Goal: Information Seeking & Learning: Learn about a topic

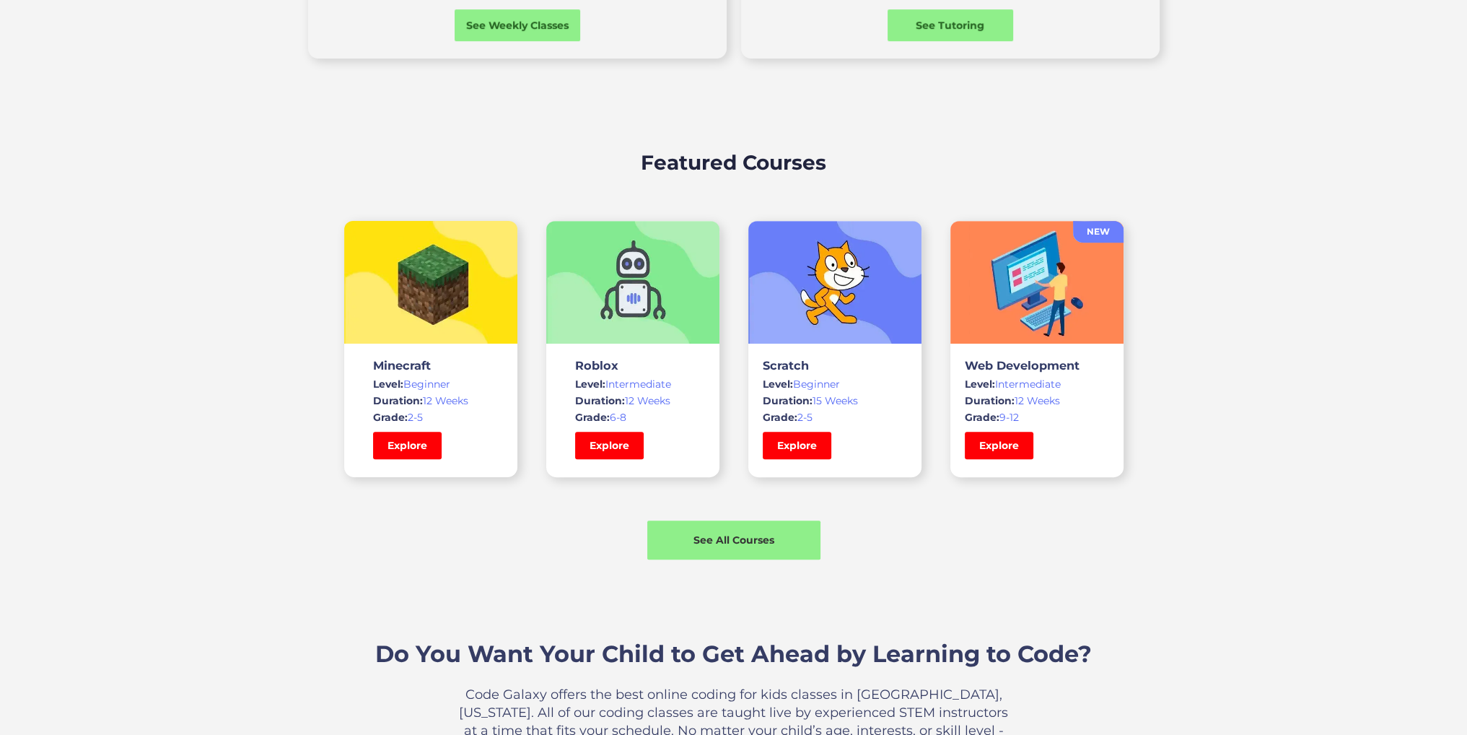
scroll to position [938, 0]
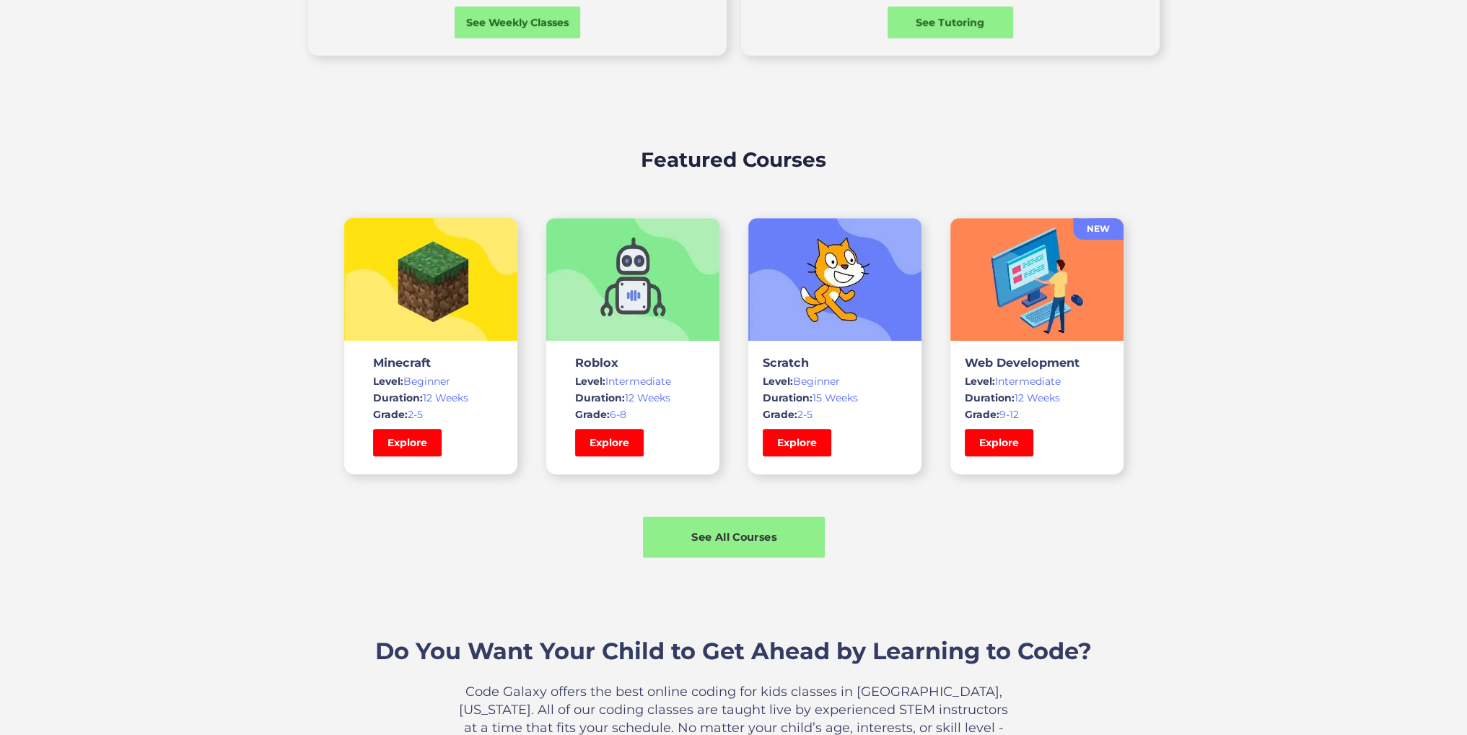
click at [741, 538] on div "See All Courses" at bounding box center [734, 536] width 182 height 15
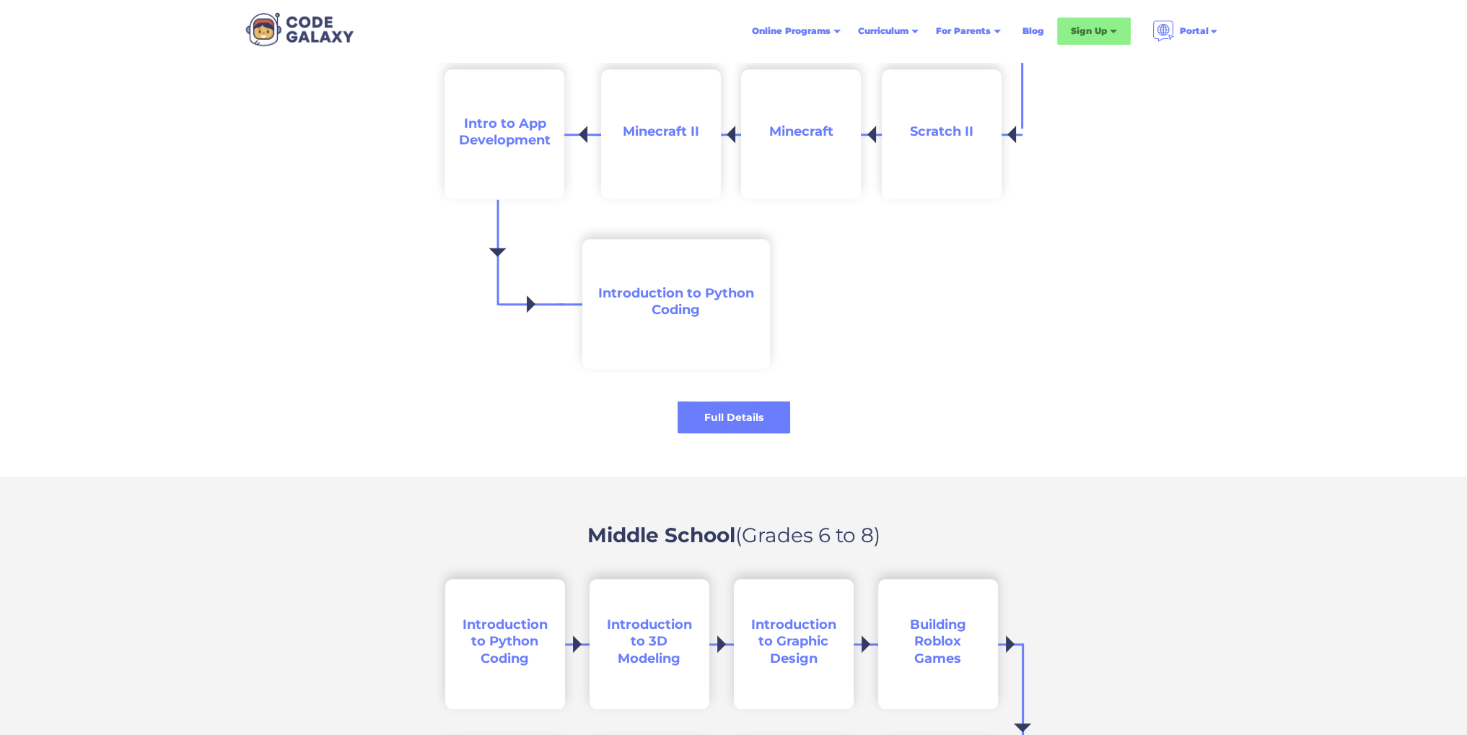
scroll to position [1804, 0]
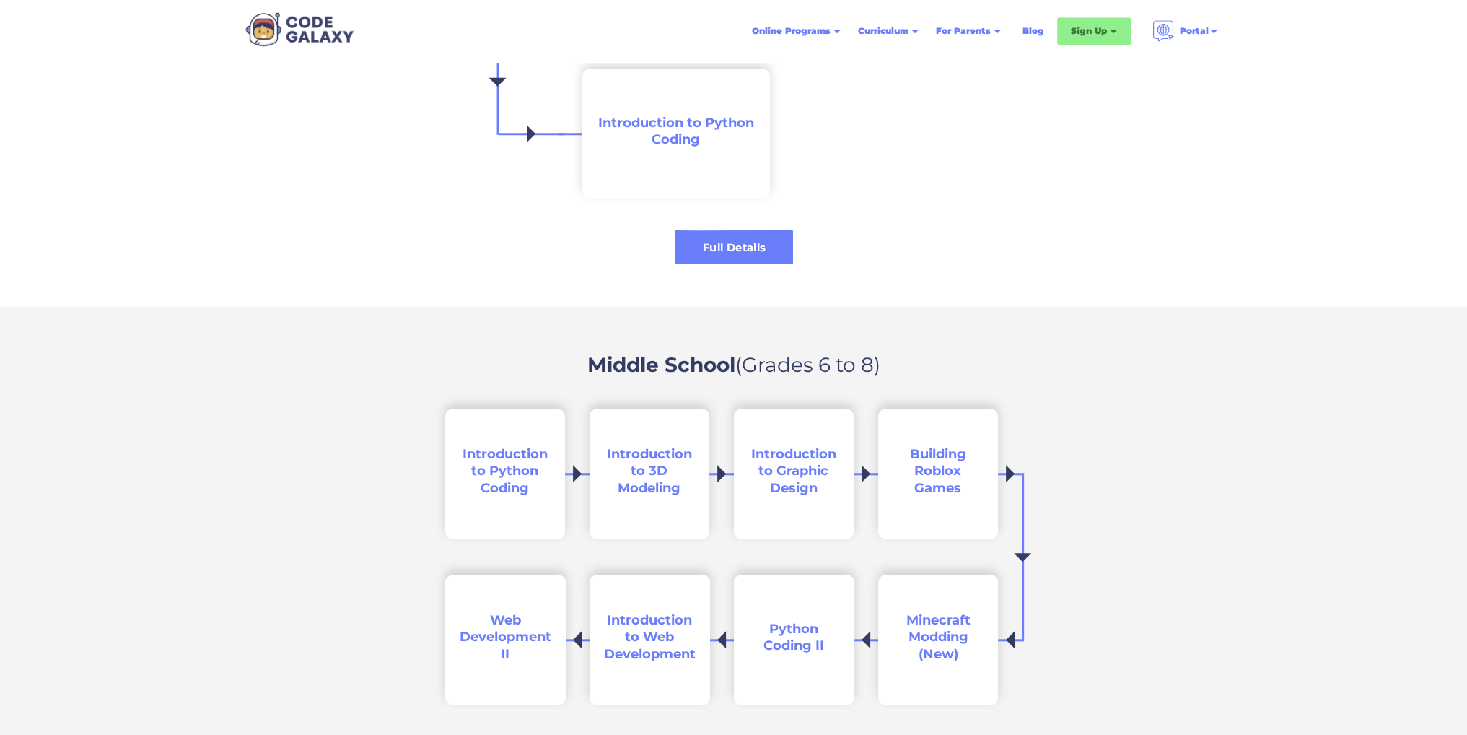
click at [707, 260] on div "Full Details" at bounding box center [734, 246] width 118 height 33
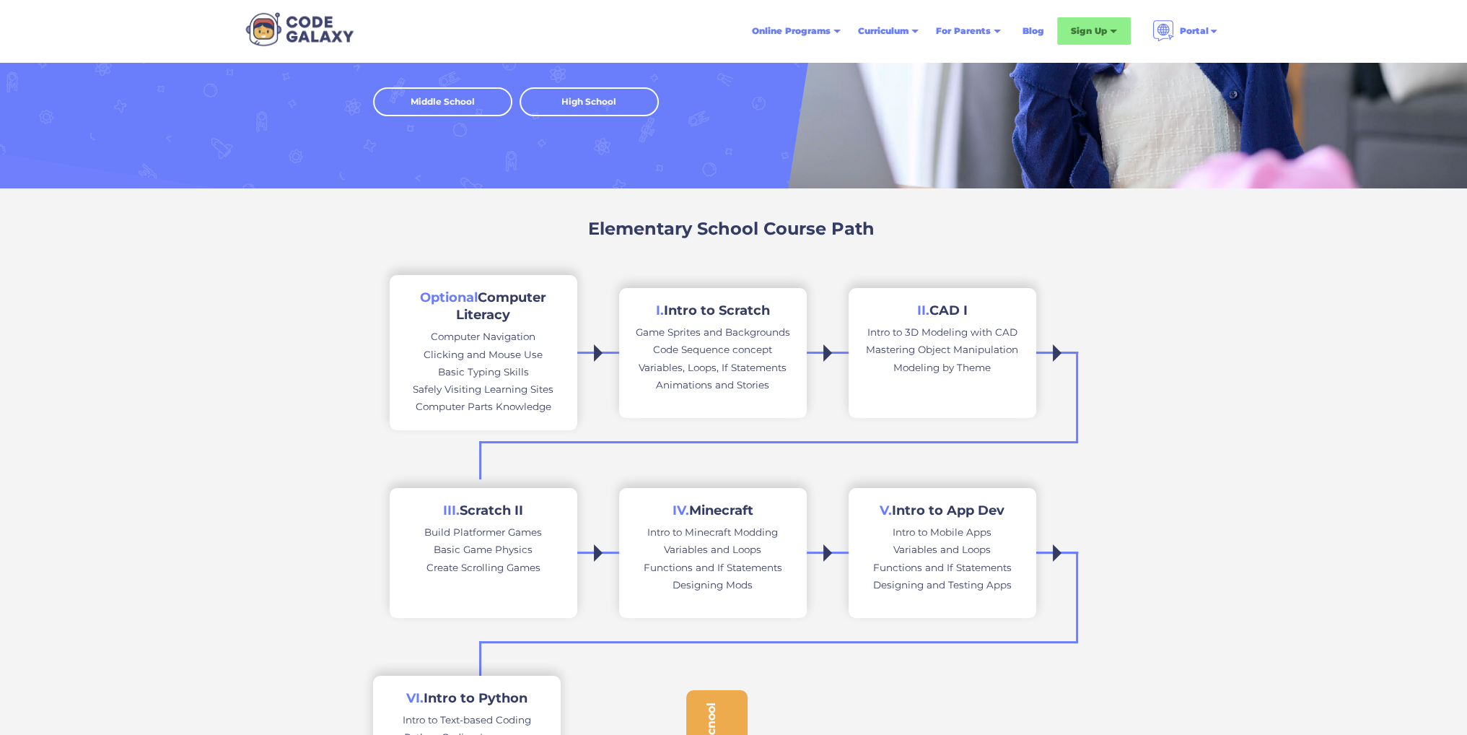
scroll to position [216, 0]
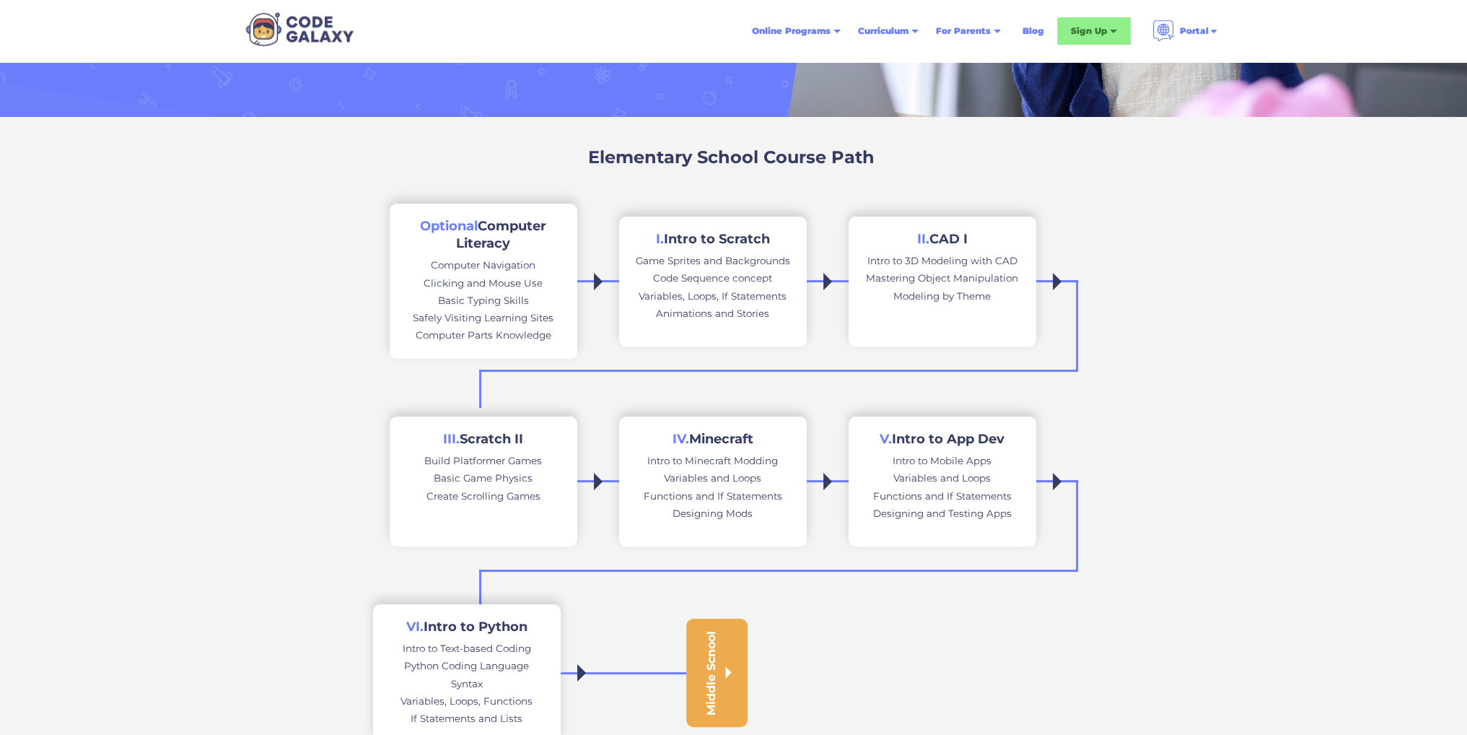
click at [722, 251] on link "I. Intro to Scratch Game Sprites and Backgrounds Code Sequence concept Variable…" at bounding box center [713, 281] width 188 height 130
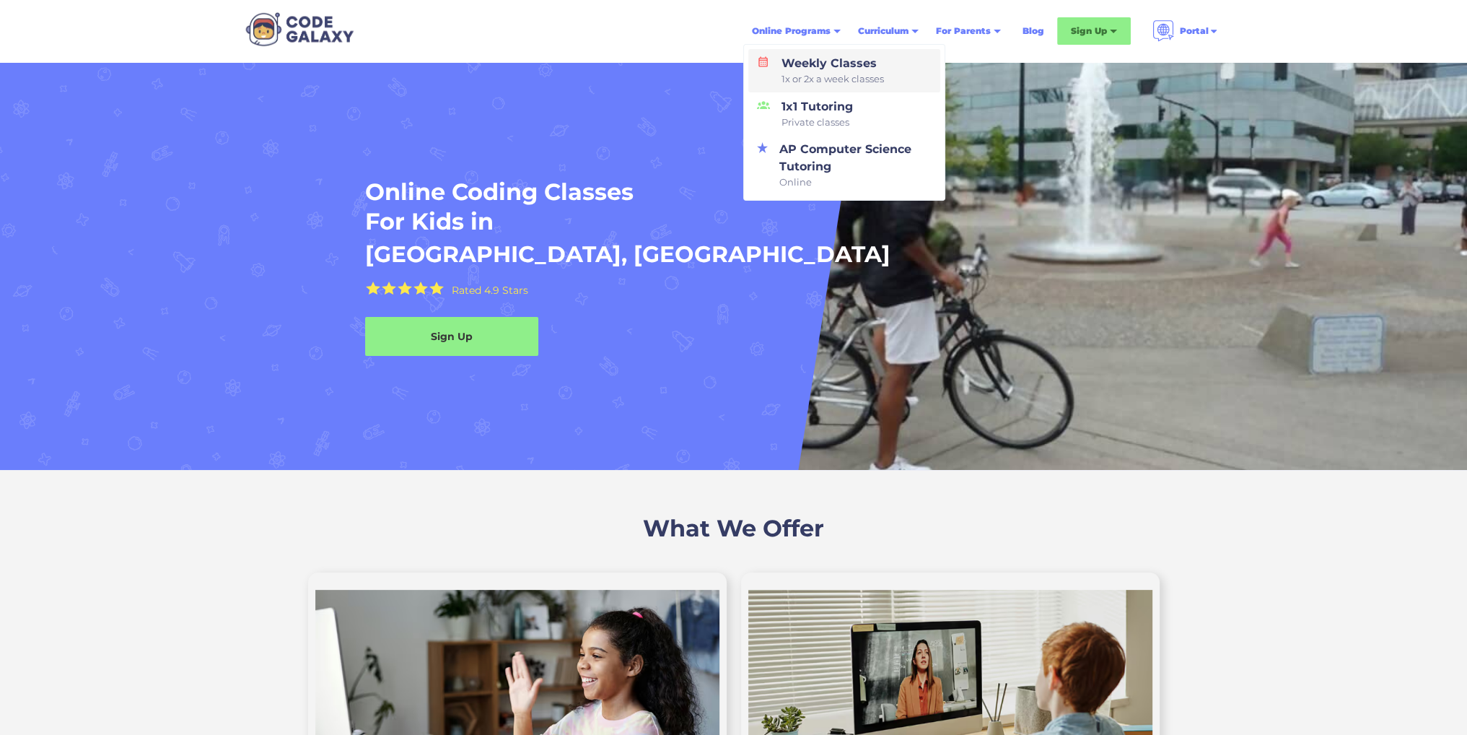
click at [817, 66] on div "Weekly Classes 1x or 2x a week classes" at bounding box center [830, 71] width 108 height 32
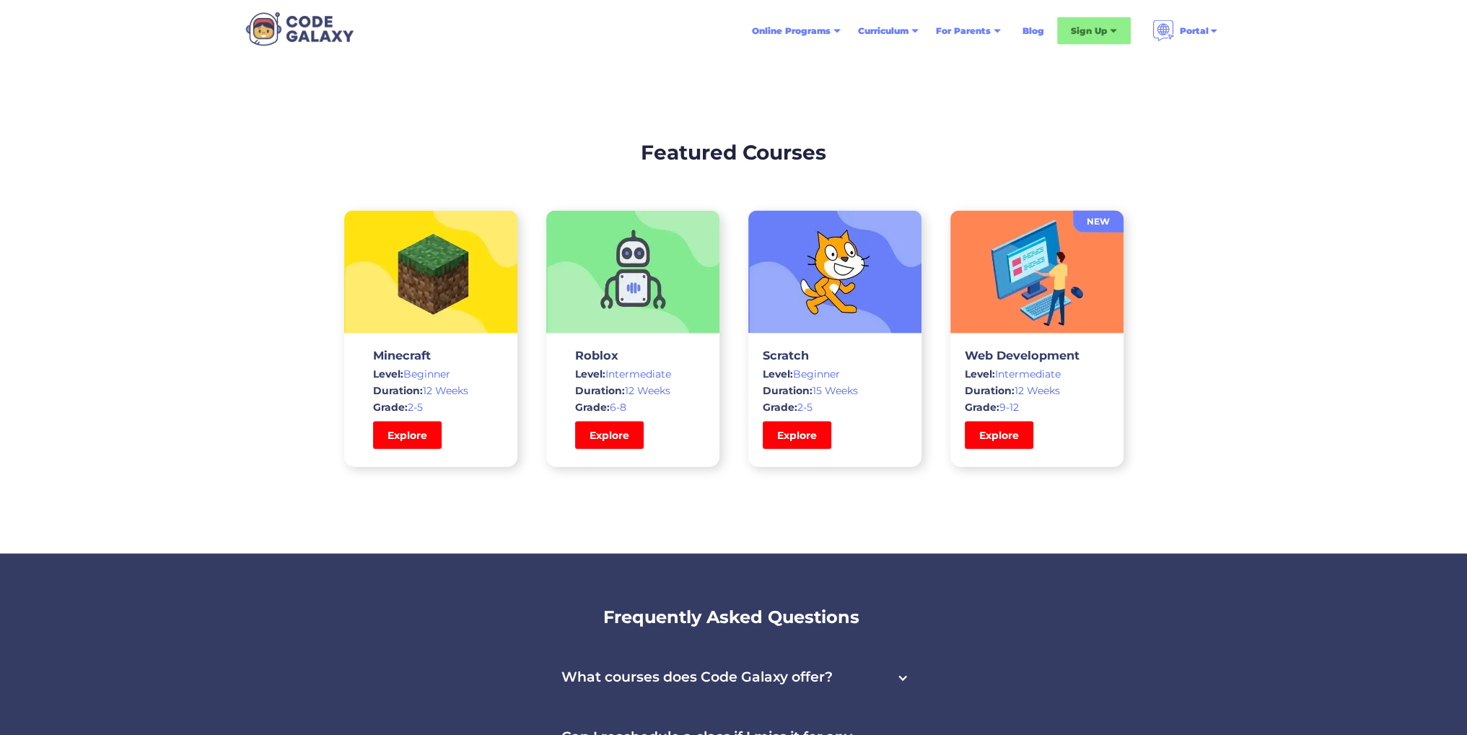
scroll to position [4185, 0]
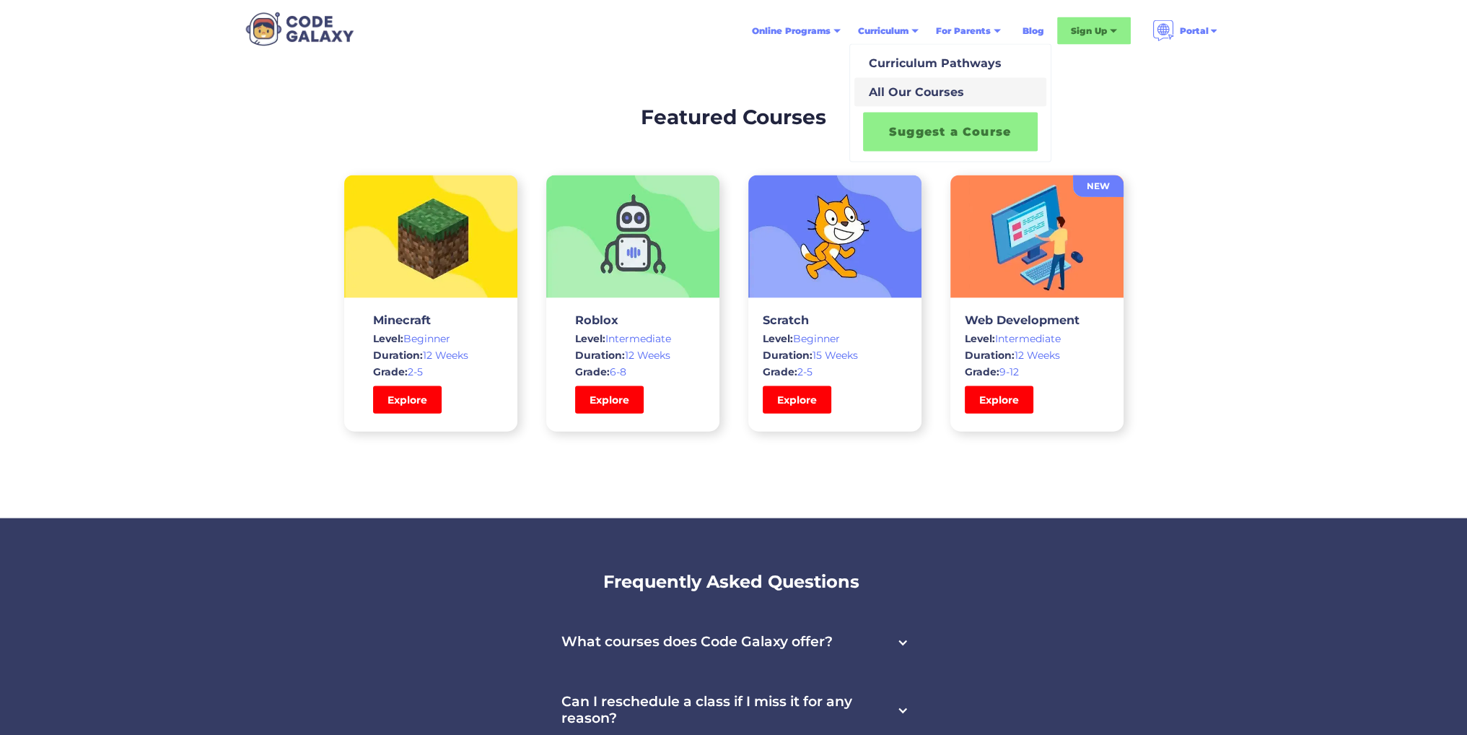
click at [873, 87] on div "All Our Courses" at bounding box center [913, 92] width 101 height 17
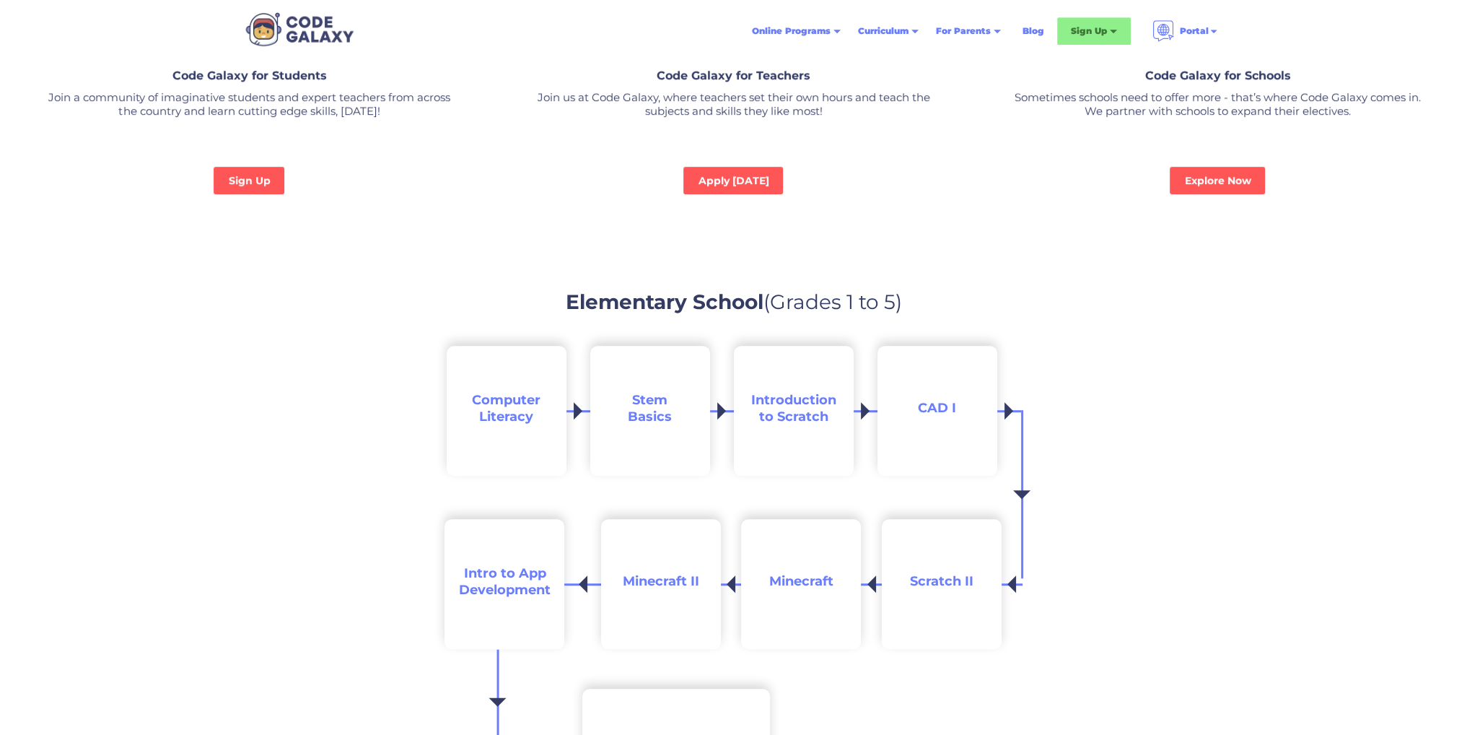
scroll to position [1299, 0]
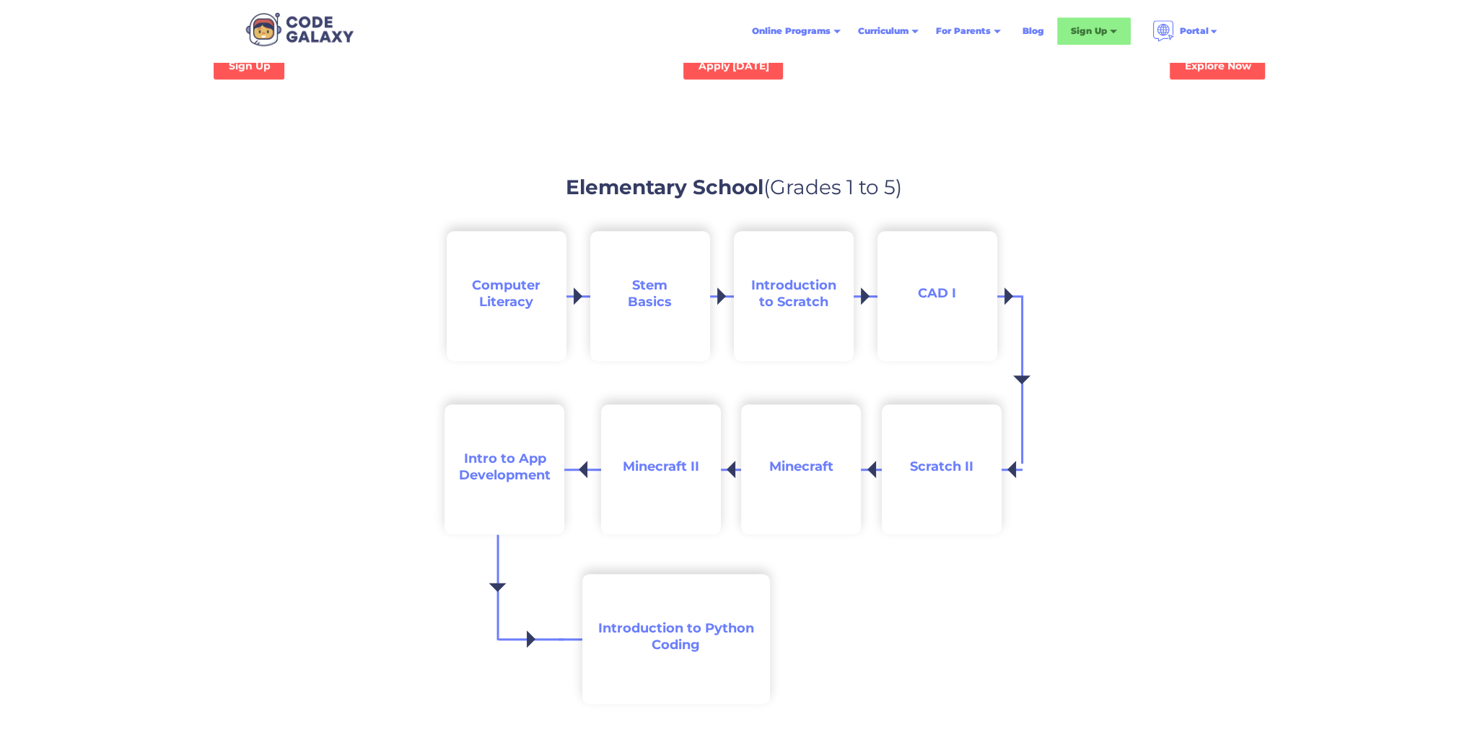
click at [783, 297] on span "Introduction to Scratch" at bounding box center [793, 293] width 85 height 32
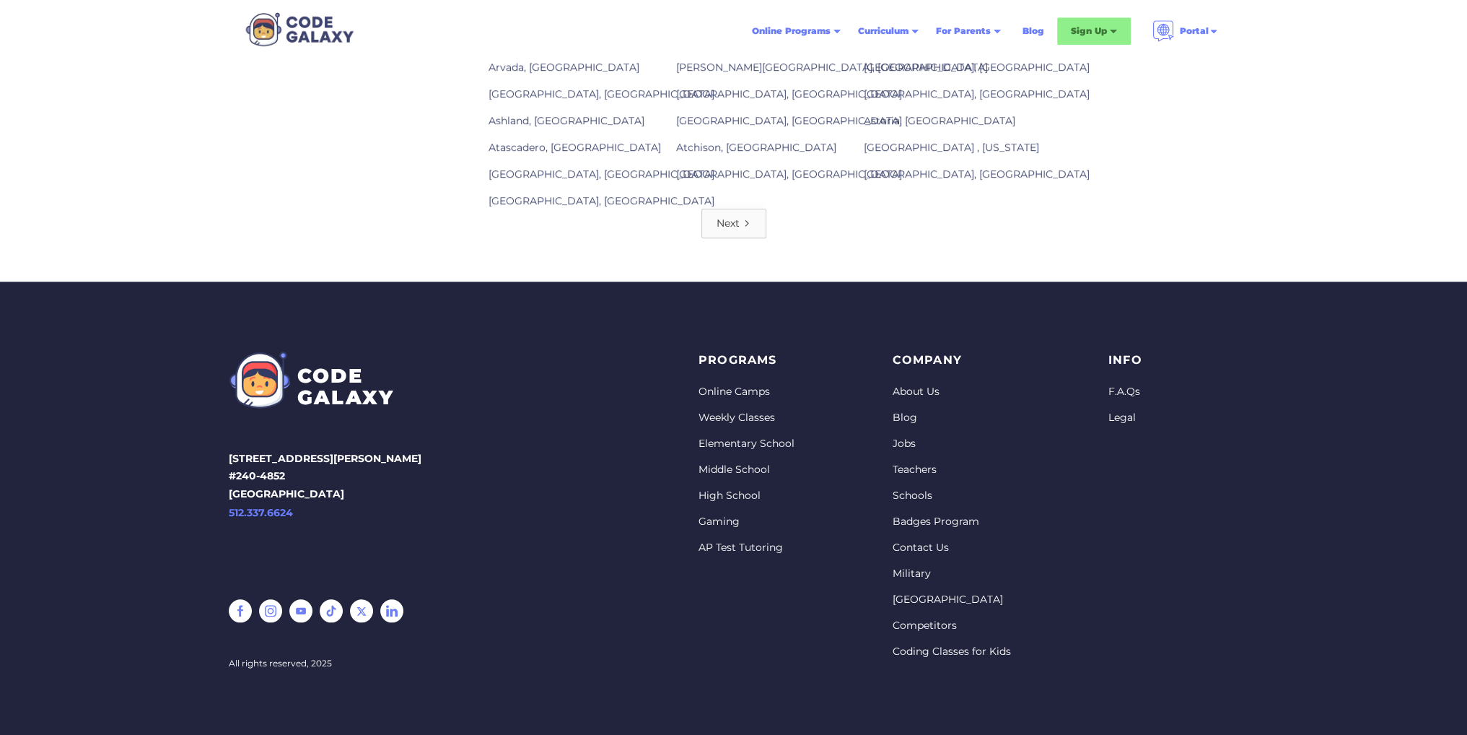
scroll to position [1985, 0]
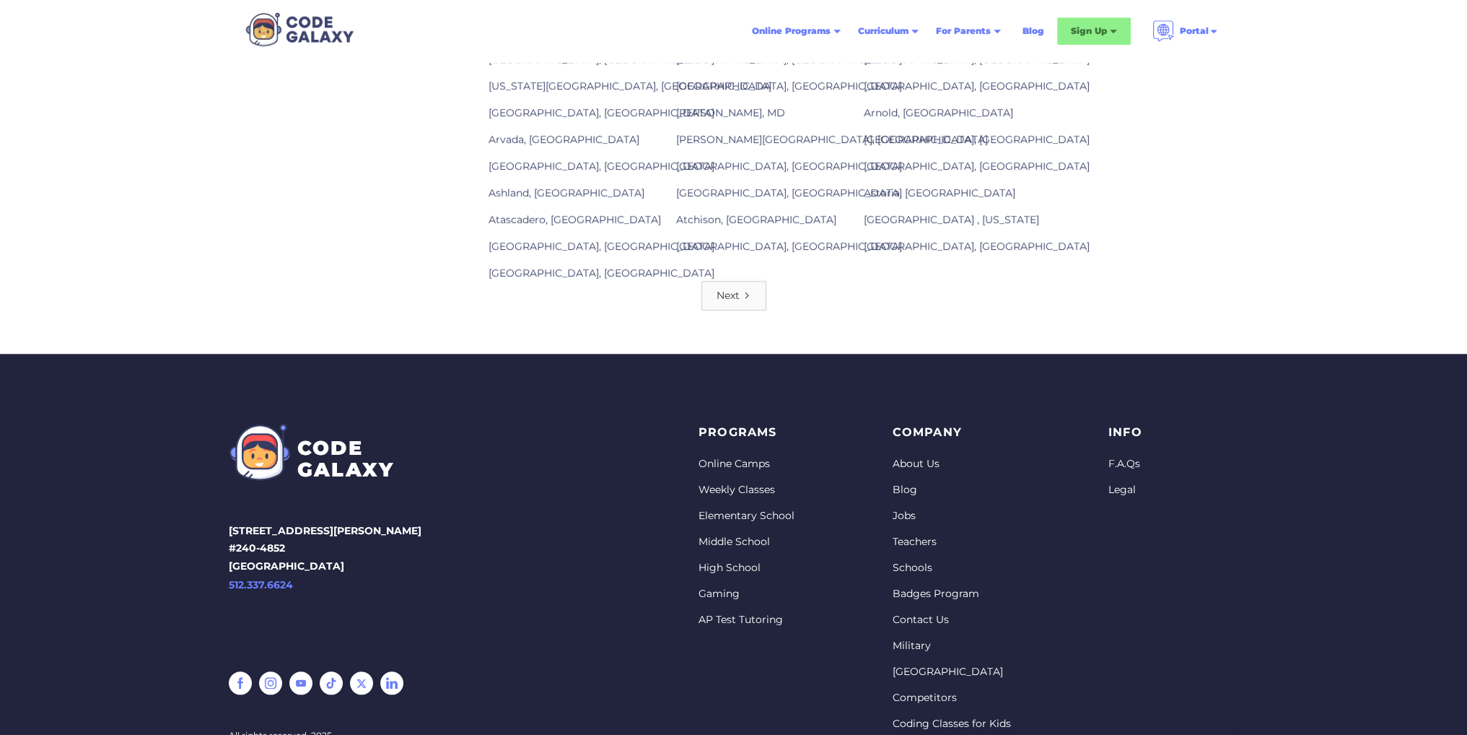
click at [719, 289] on div "Next" at bounding box center [727, 295] width 23 height 14
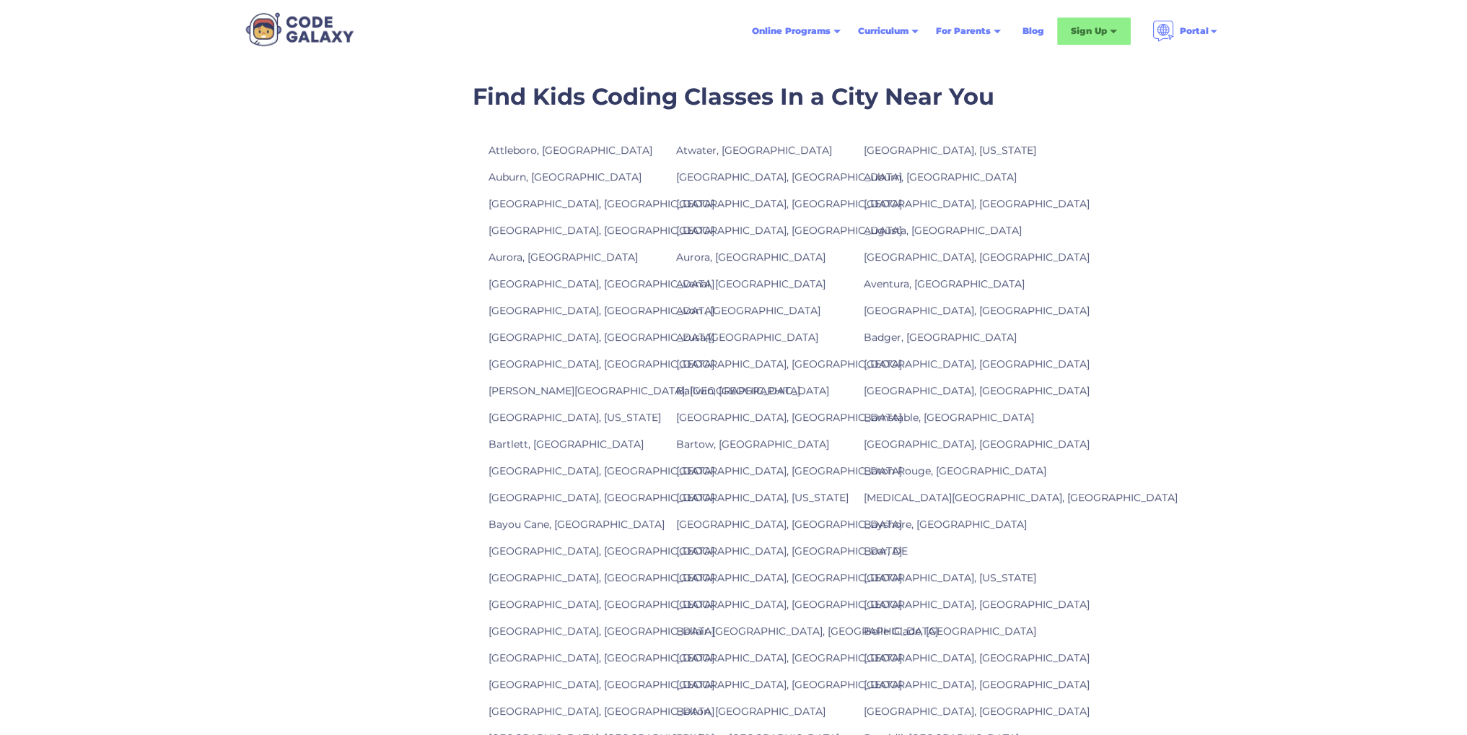
scroll to position [1804, 0]
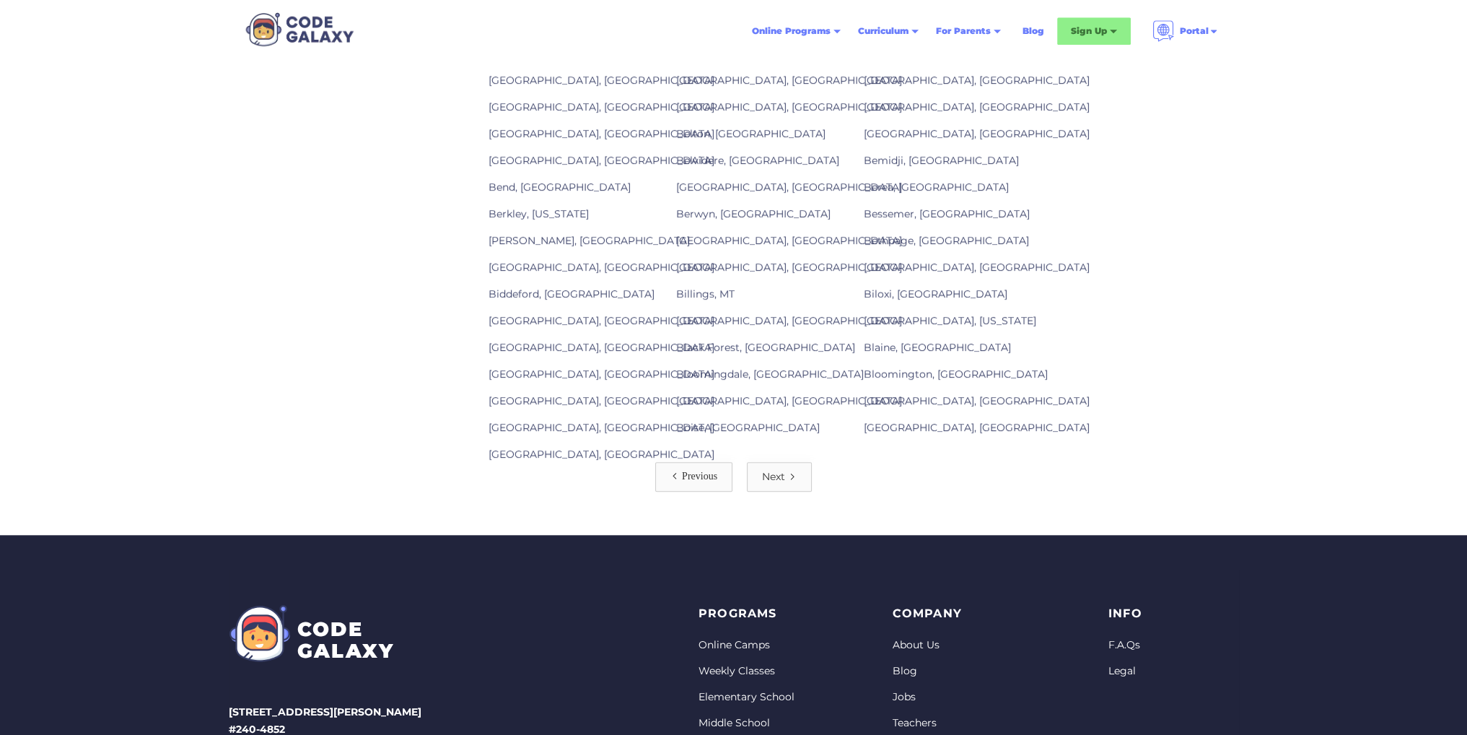
click at [794, 462] on link "Next" at bounding box center [779, 477] width 65 height 30
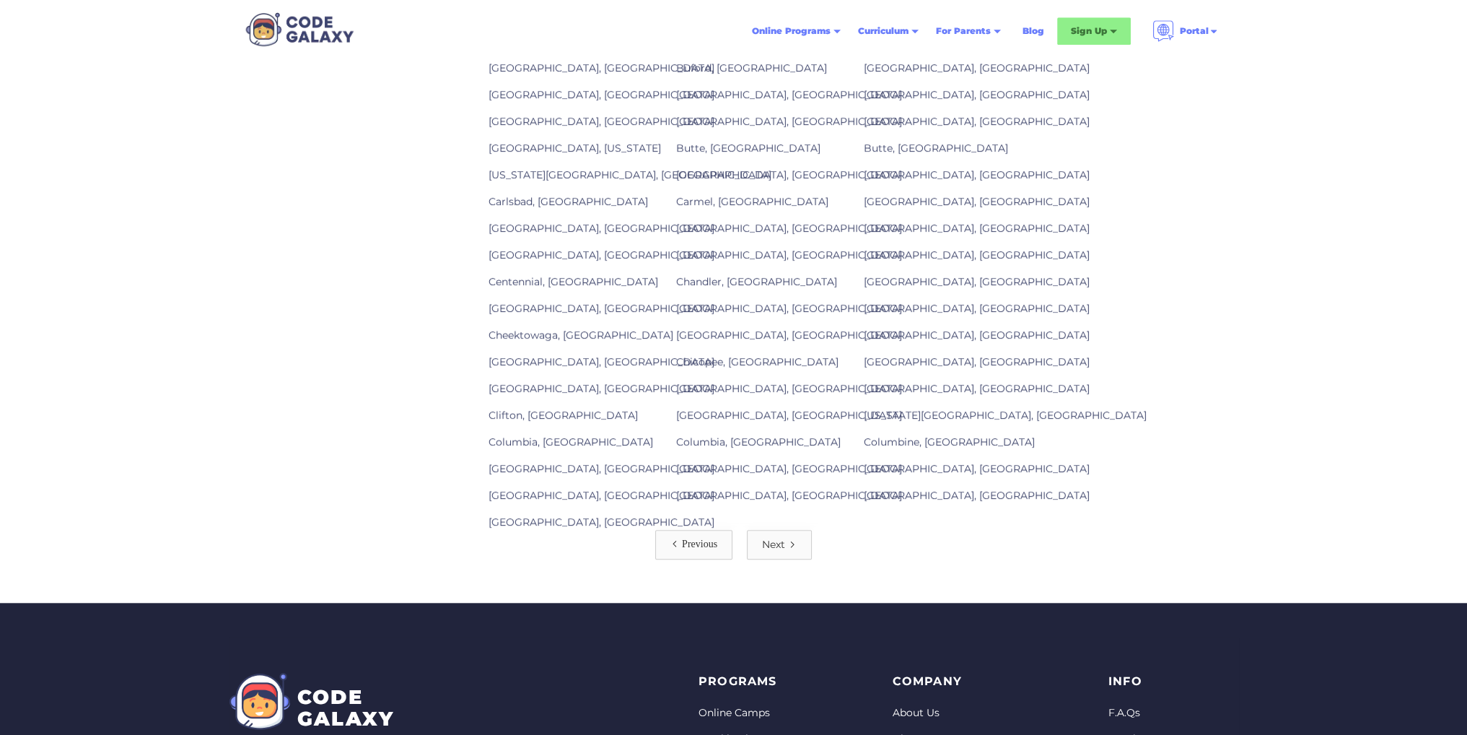
scroll to position [1876, 0]
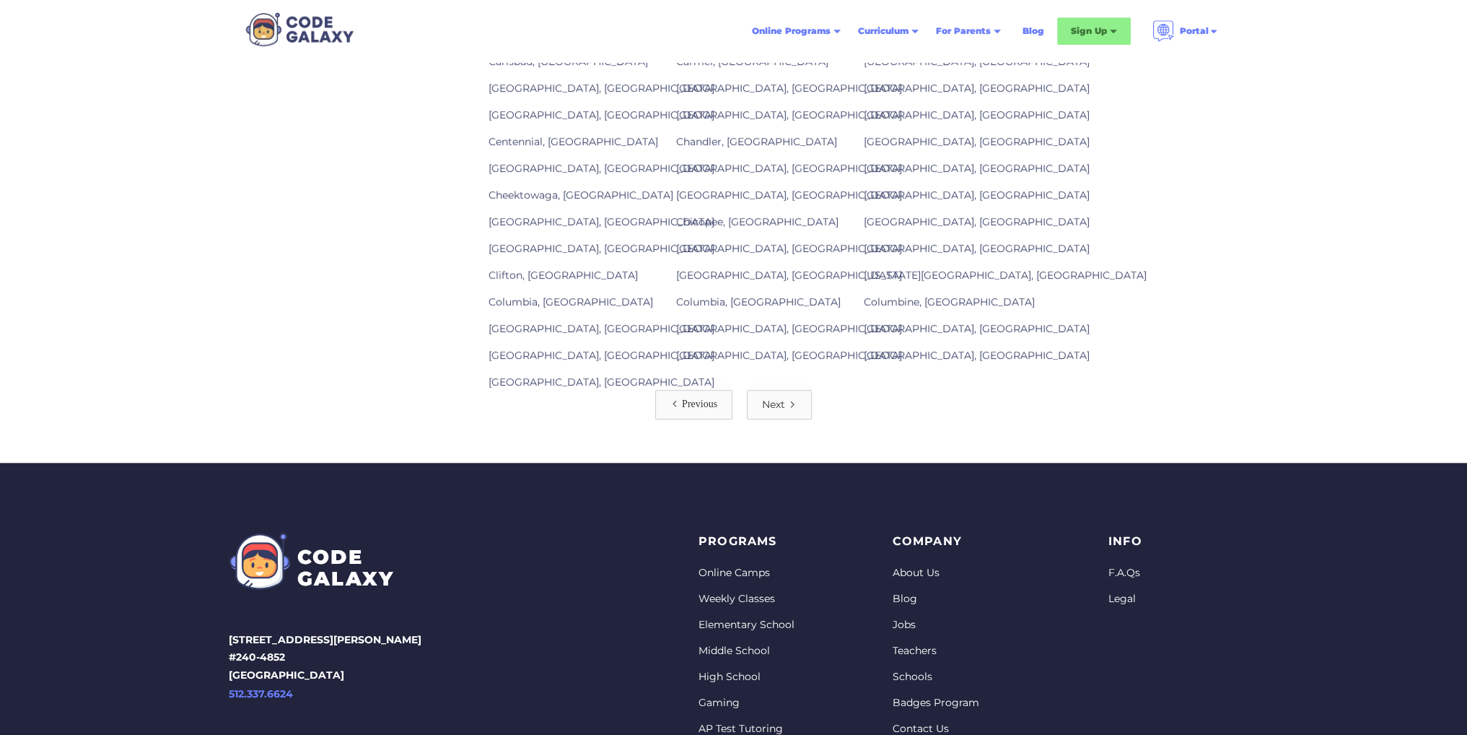
click at [686, 402] on div "Previous" at bounding box center [699, 404] width 35 height 14
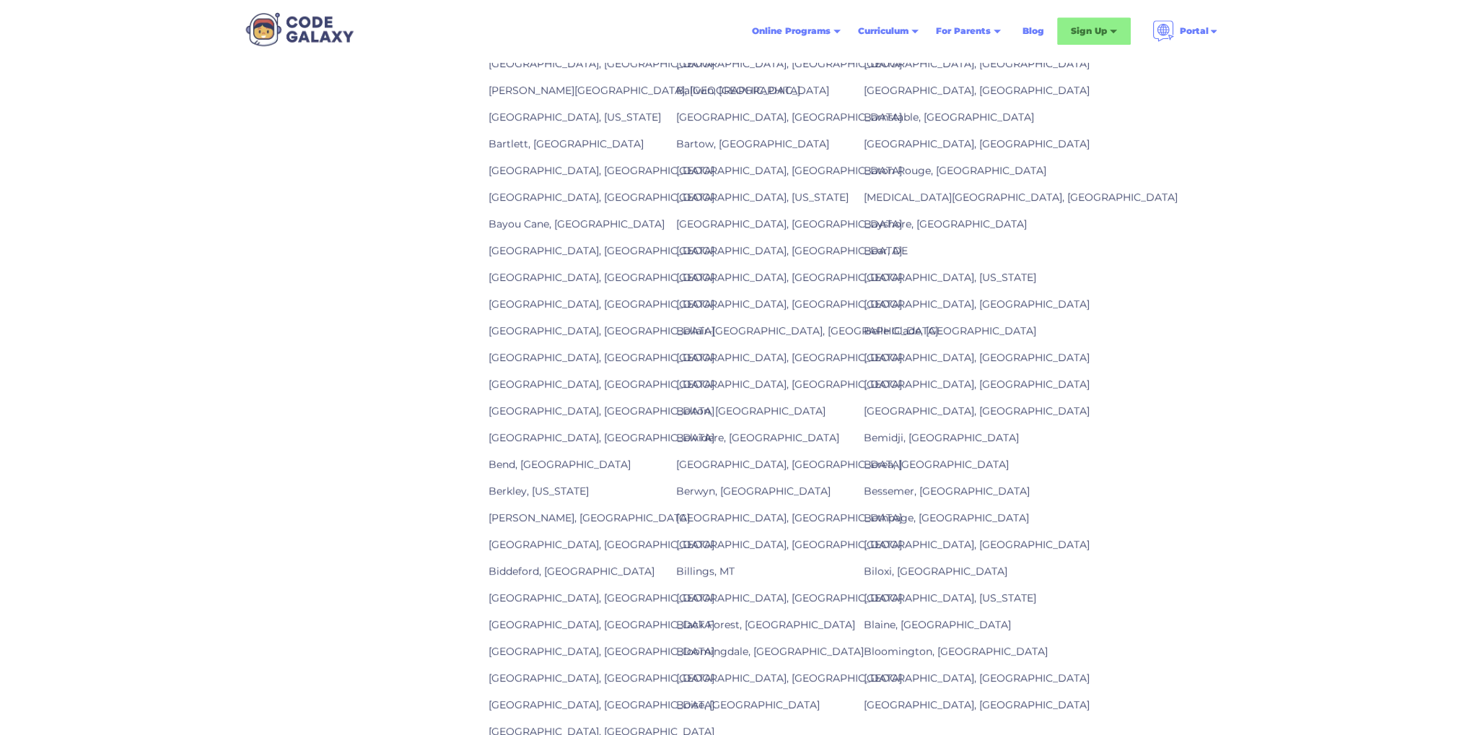
scroll to position [1515, 0]
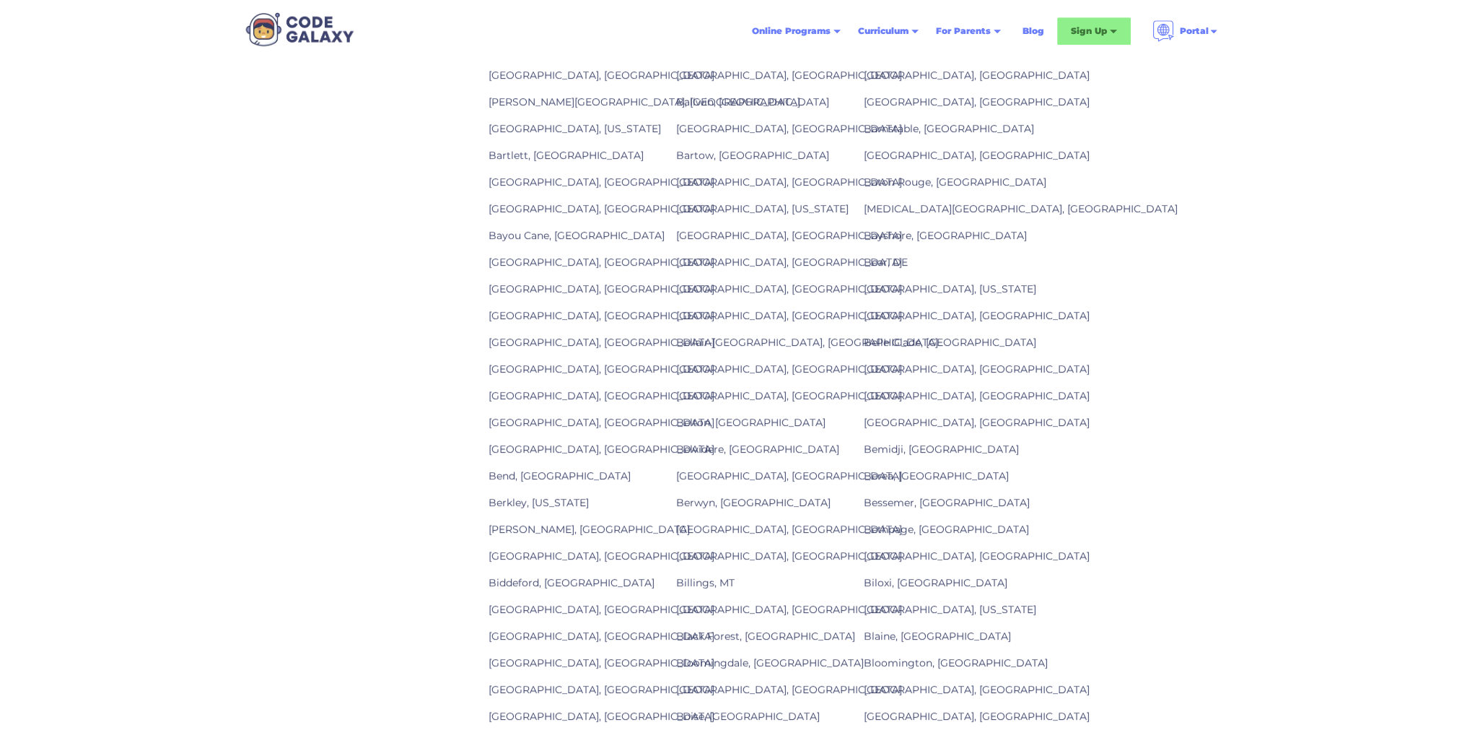
click at [512, 530] on link "Bethany, OR" at bounding box center [588, 528] width 201 height 13
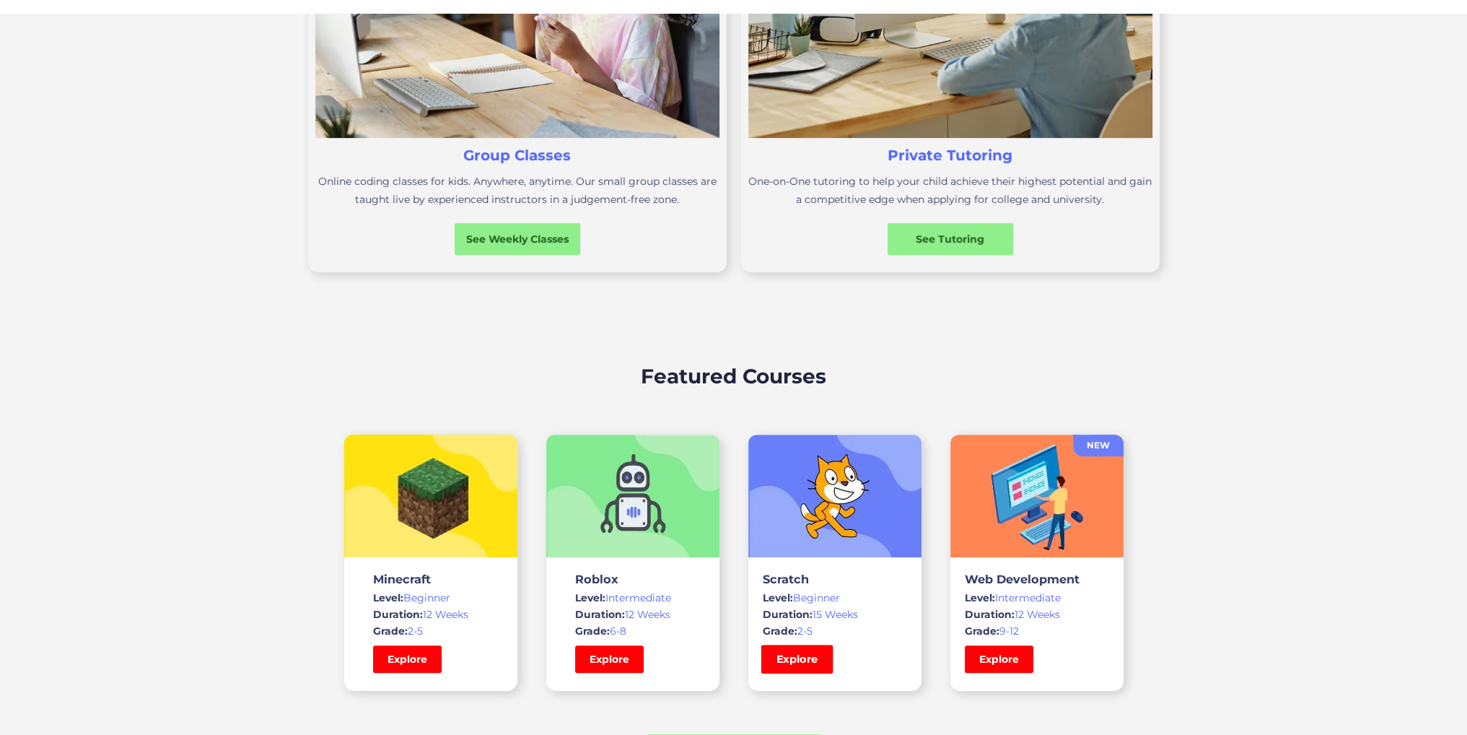
scroll to position [505, 0]
